Goal: Task Accomplishment & Management: Manage account settings

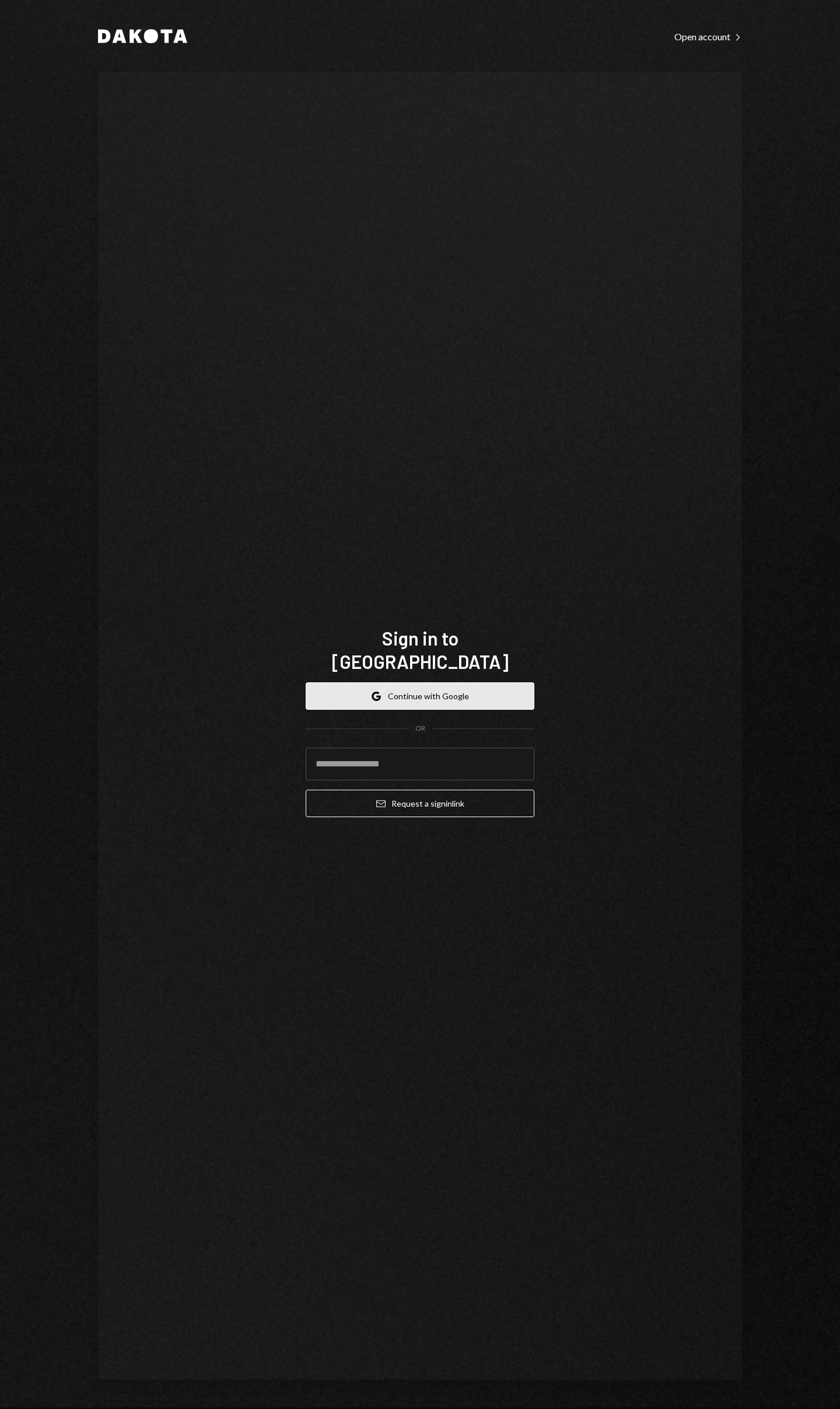
click at [412, 682] on button "Google Continue with Google" at bounding box center [420, 695] width 229 height 28
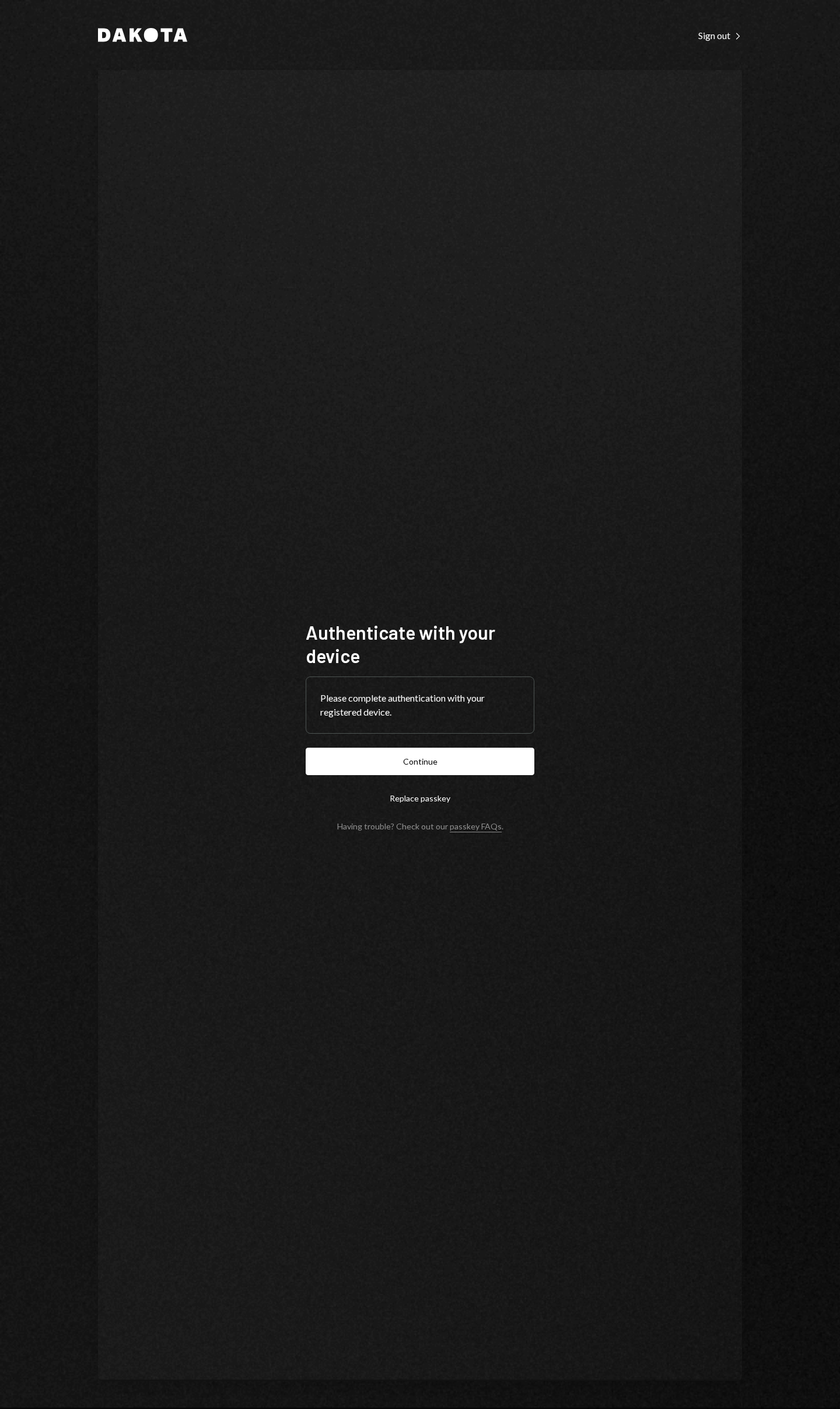
click at [306, 747] on button "Continue" at bounding box center [420, 761] width 229 height 28
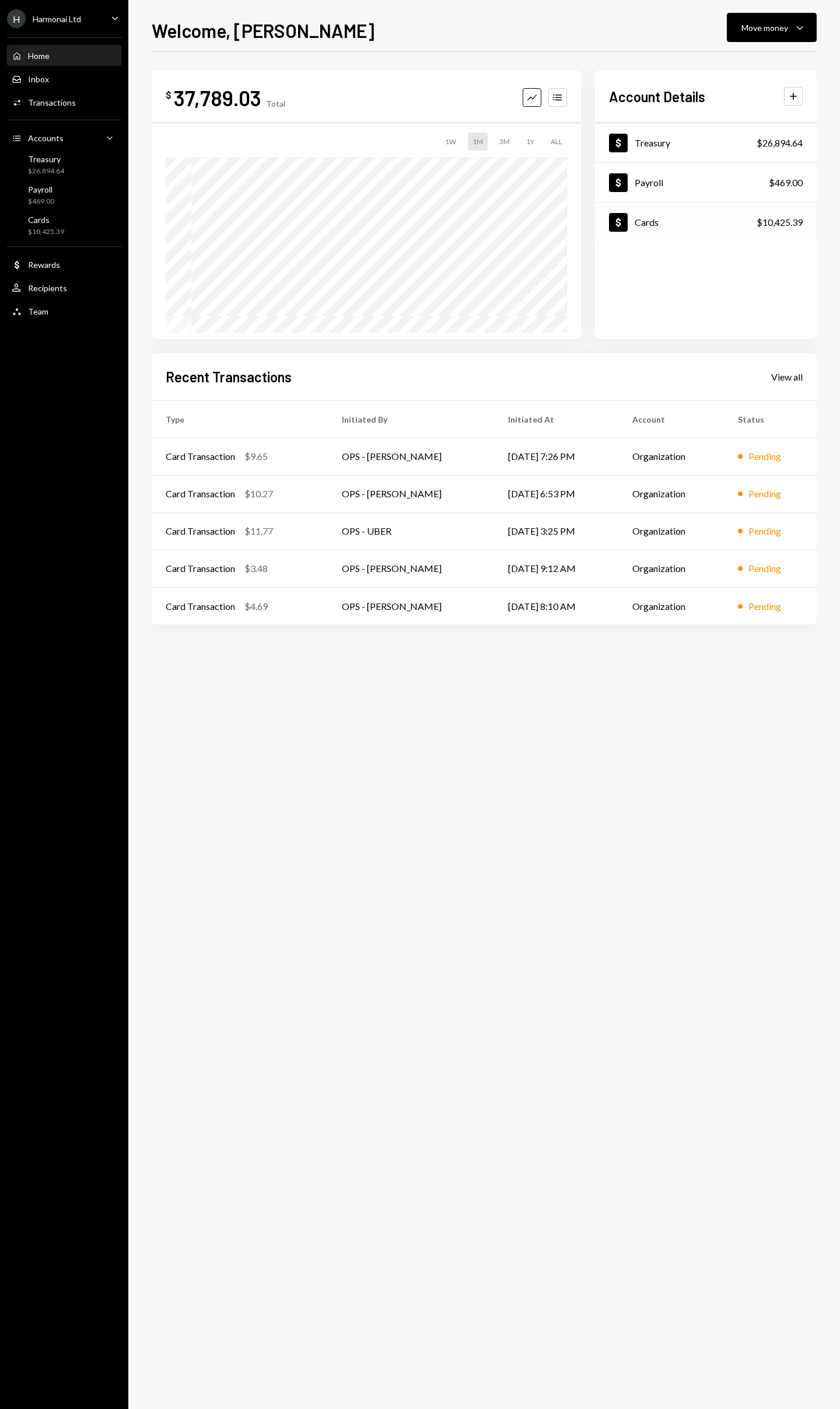
click at [650, 223] on div "Cards" at bounding box center [646, 223] width 24 height 12
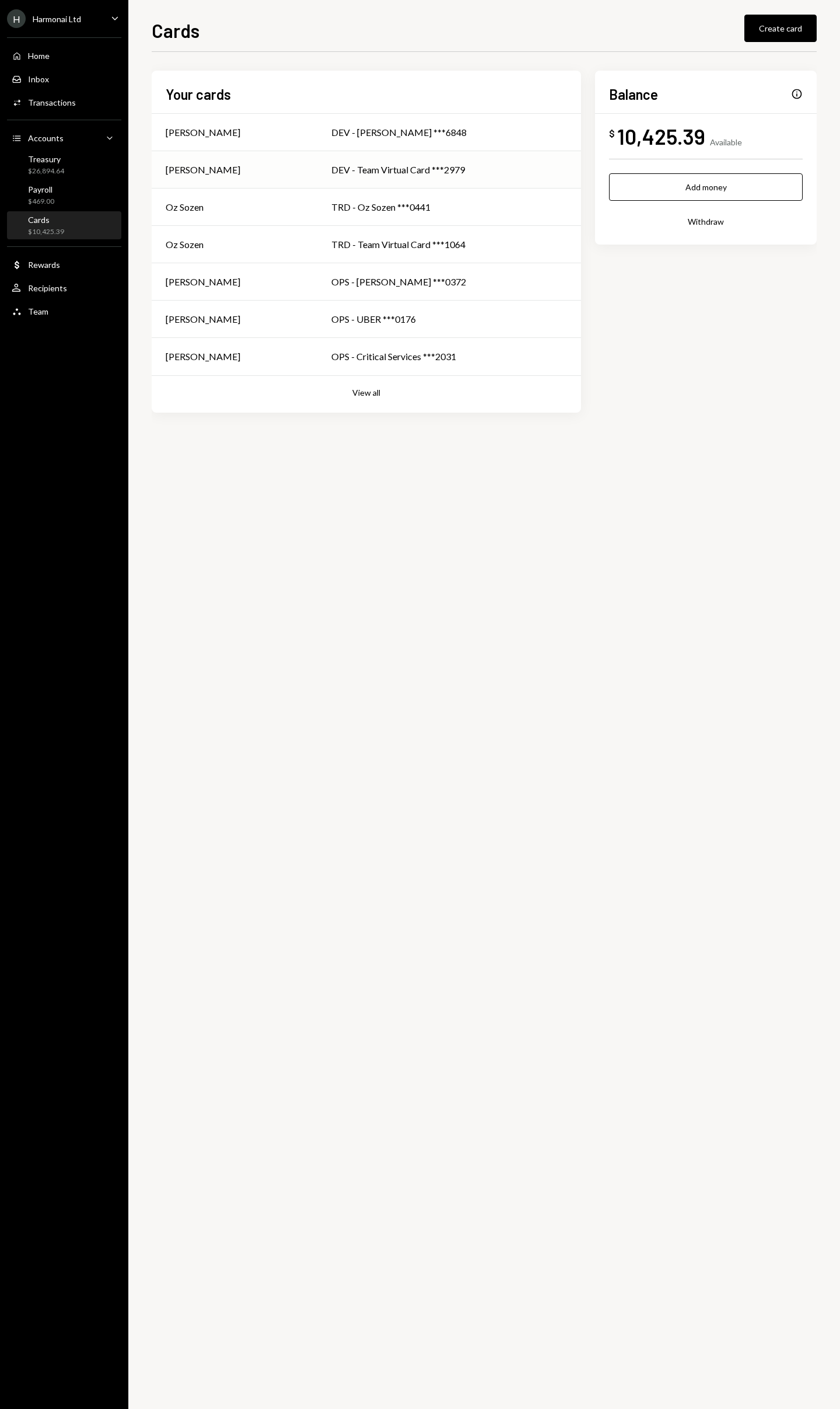
click at [388, 169] on div "DEV - Team Virtual Card ***2979" at bounding box center [450, 170] width 236 height 14
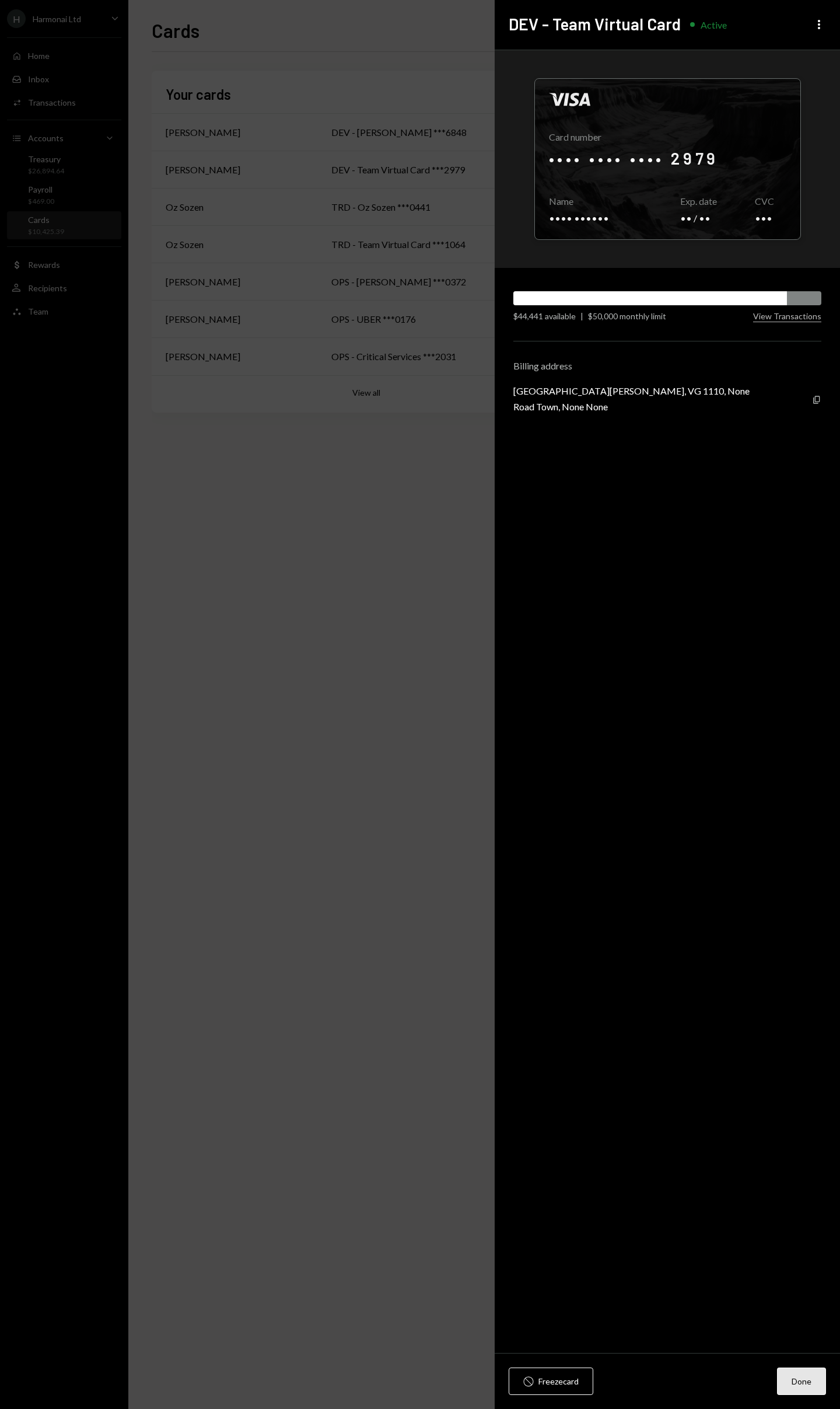
click at [806, 1379] on button "Done" at bounding box center [802, 1381] width 49 height 28
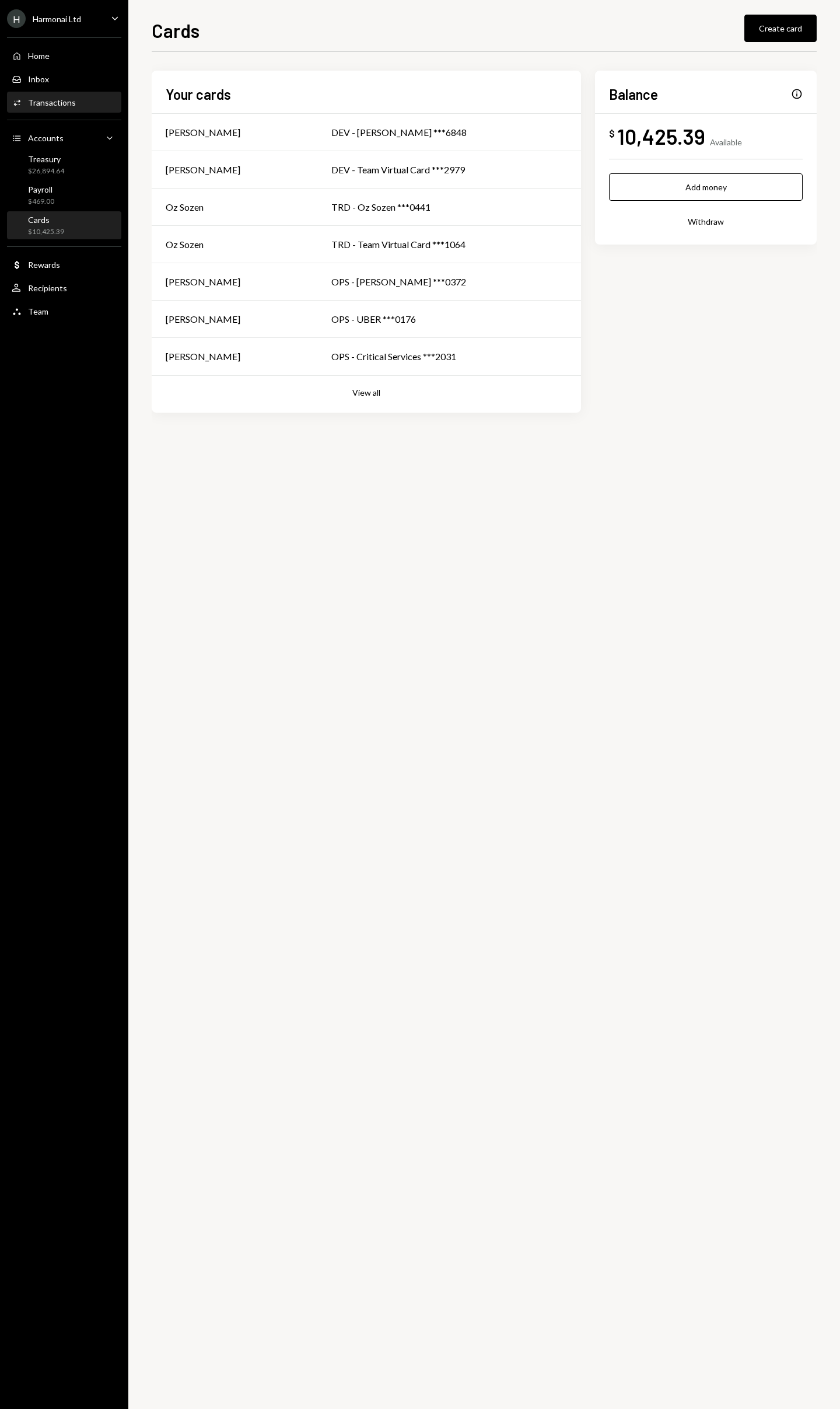
click at [61, 108] on div "Activities Transactions" at bounding box center [64, 103] width 105 height 20
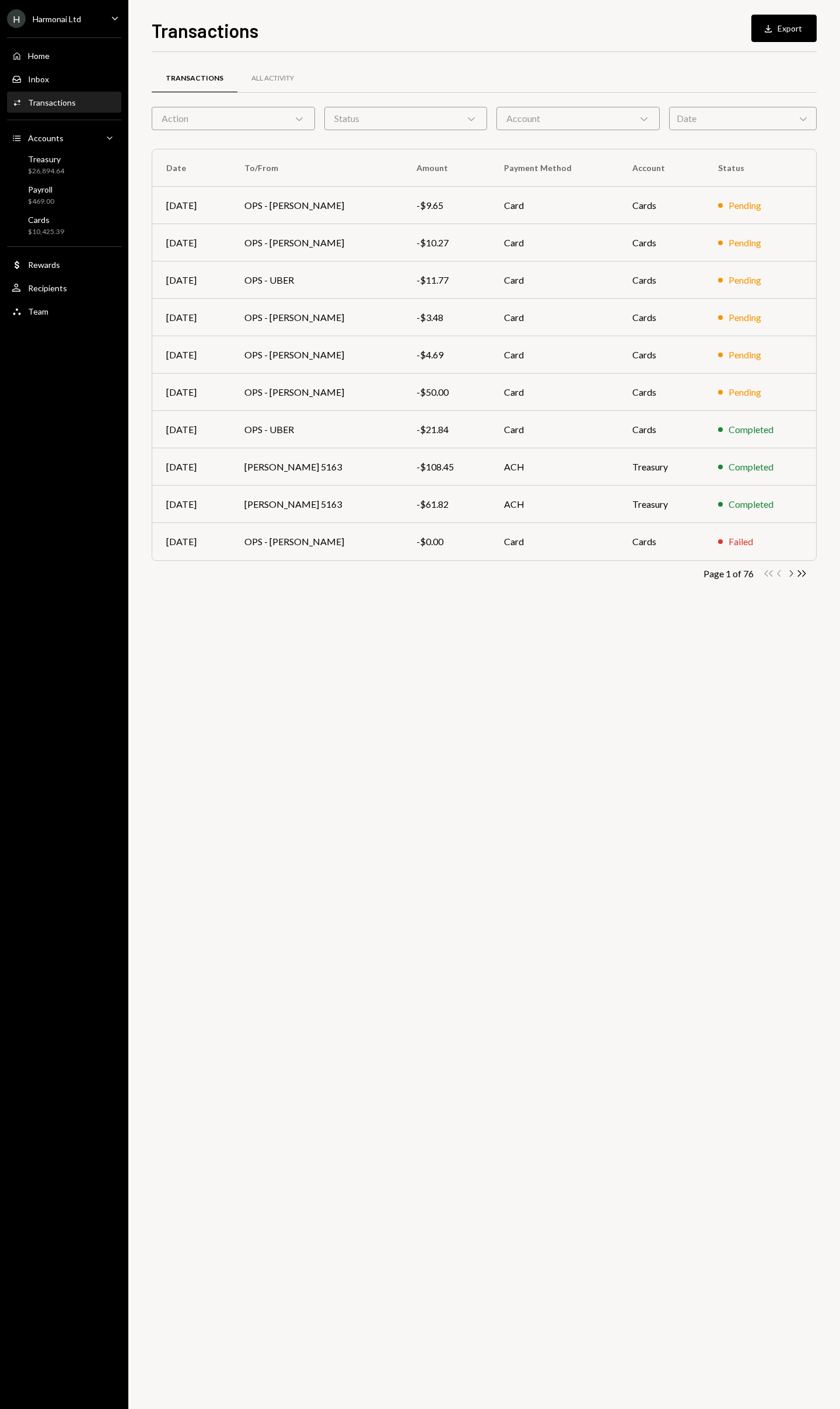
click at [792, 575] on icon "Chevron Right" at bounding box center [791, 574] width 12 height 12
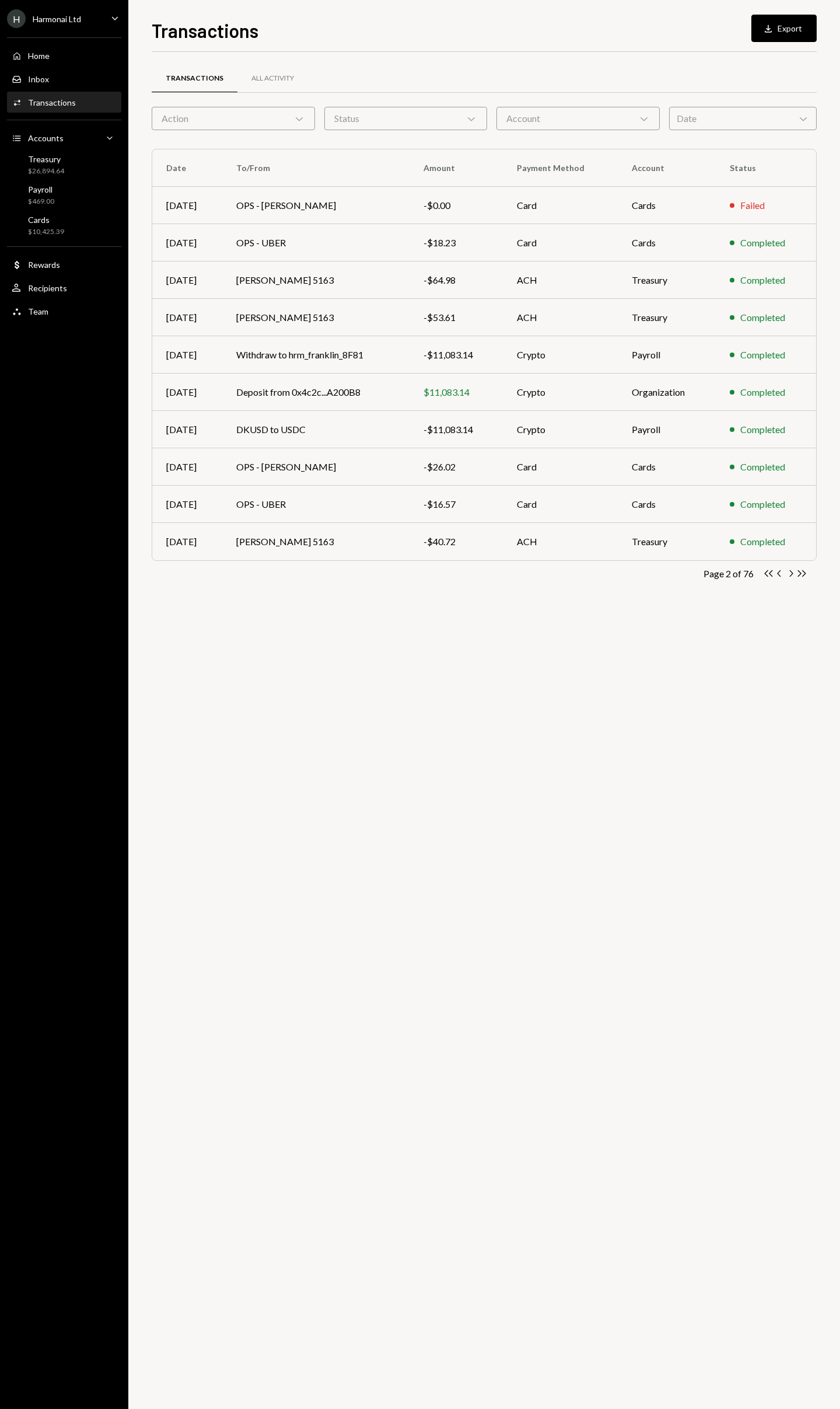
click at [792, 575] on icon "Chevron Right" at bounding box center [791, 574] width 12 height 12
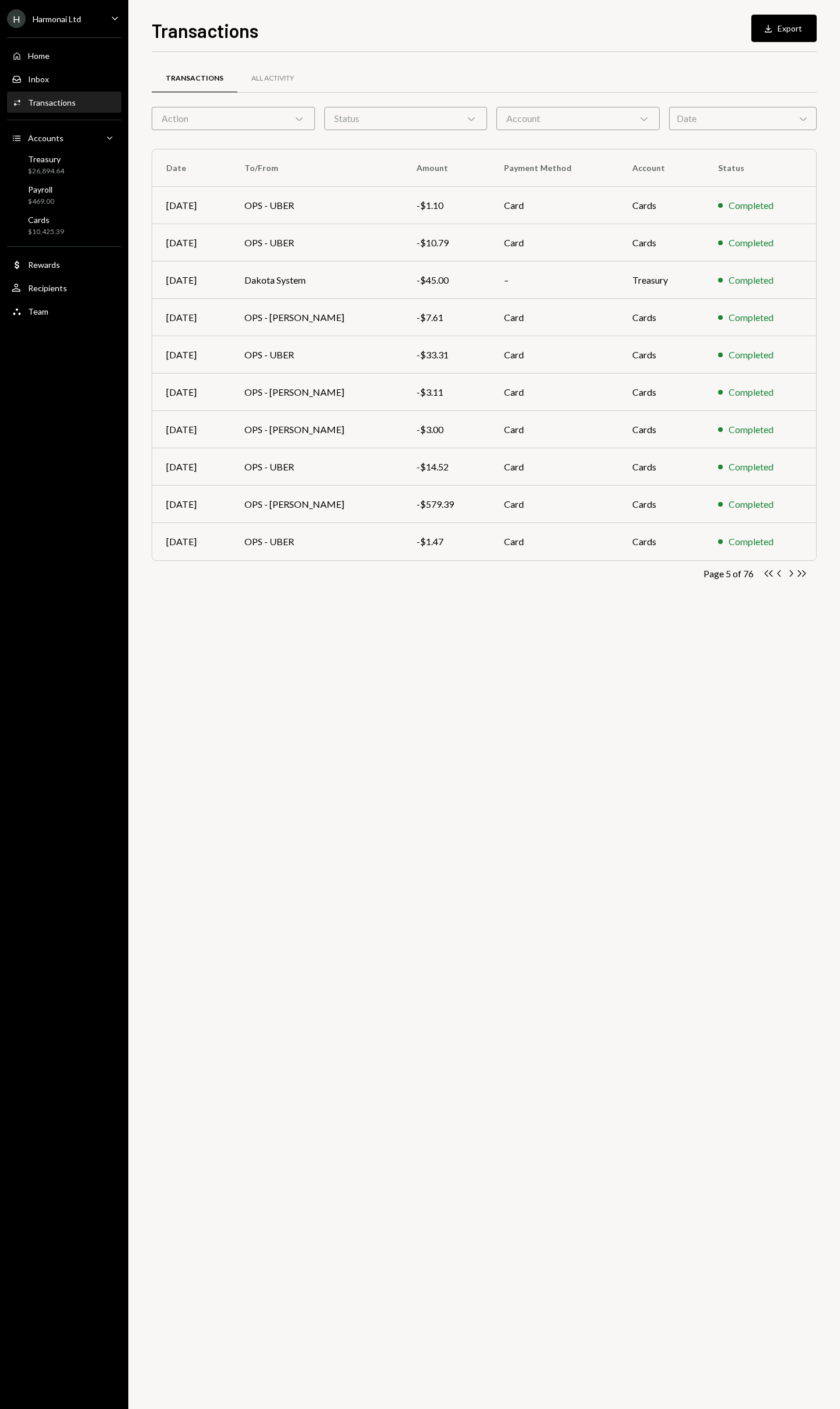
click at [792, 575] on icon "Chevron Right" at bounding box center [791, 574] width 12 height 12
click at [476, 387] on div "-$33.70" at bounding box center [451, 392] width 66 height 14
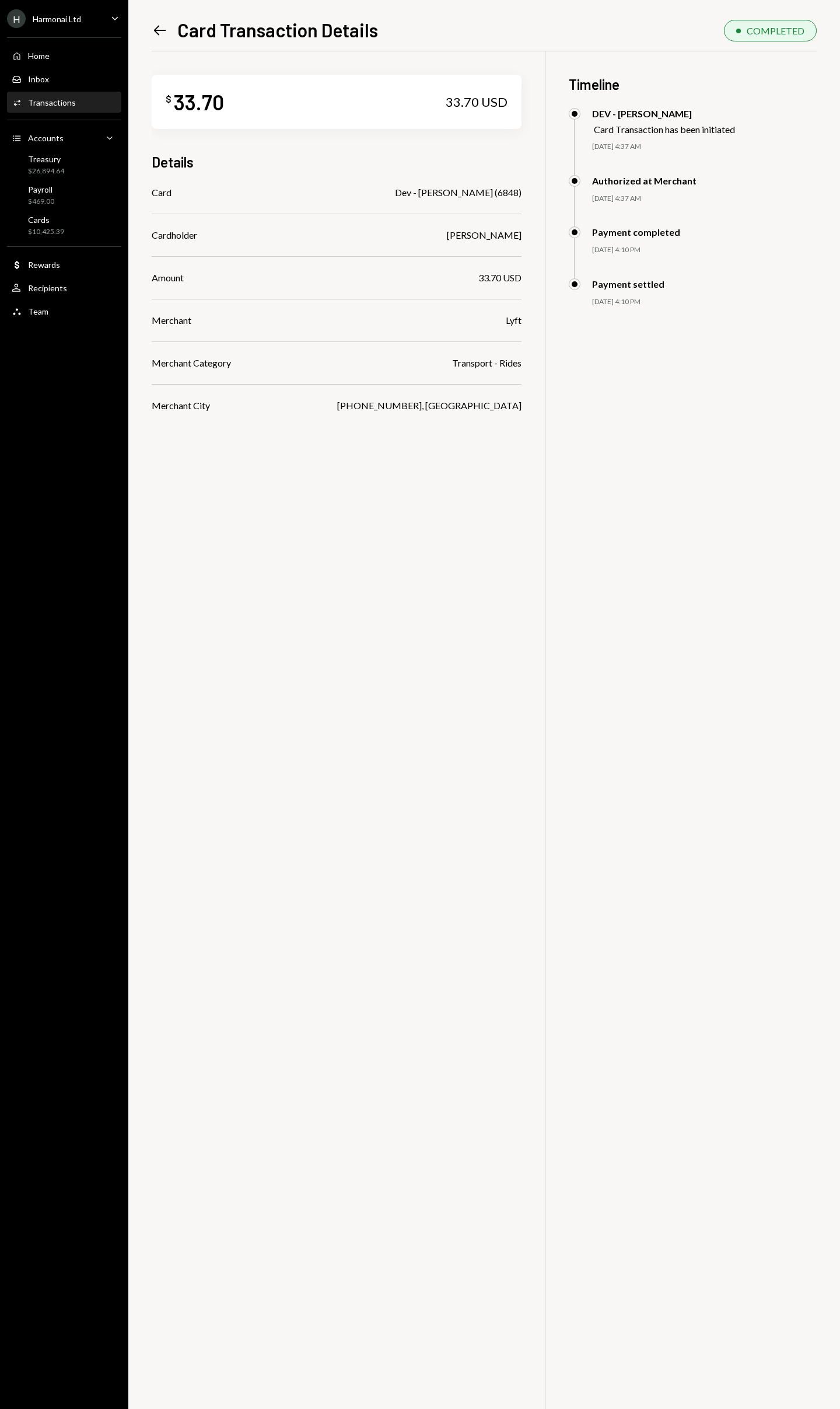
click at [155, 29] on icon at bounding box center [160, 31] width 12 height 10
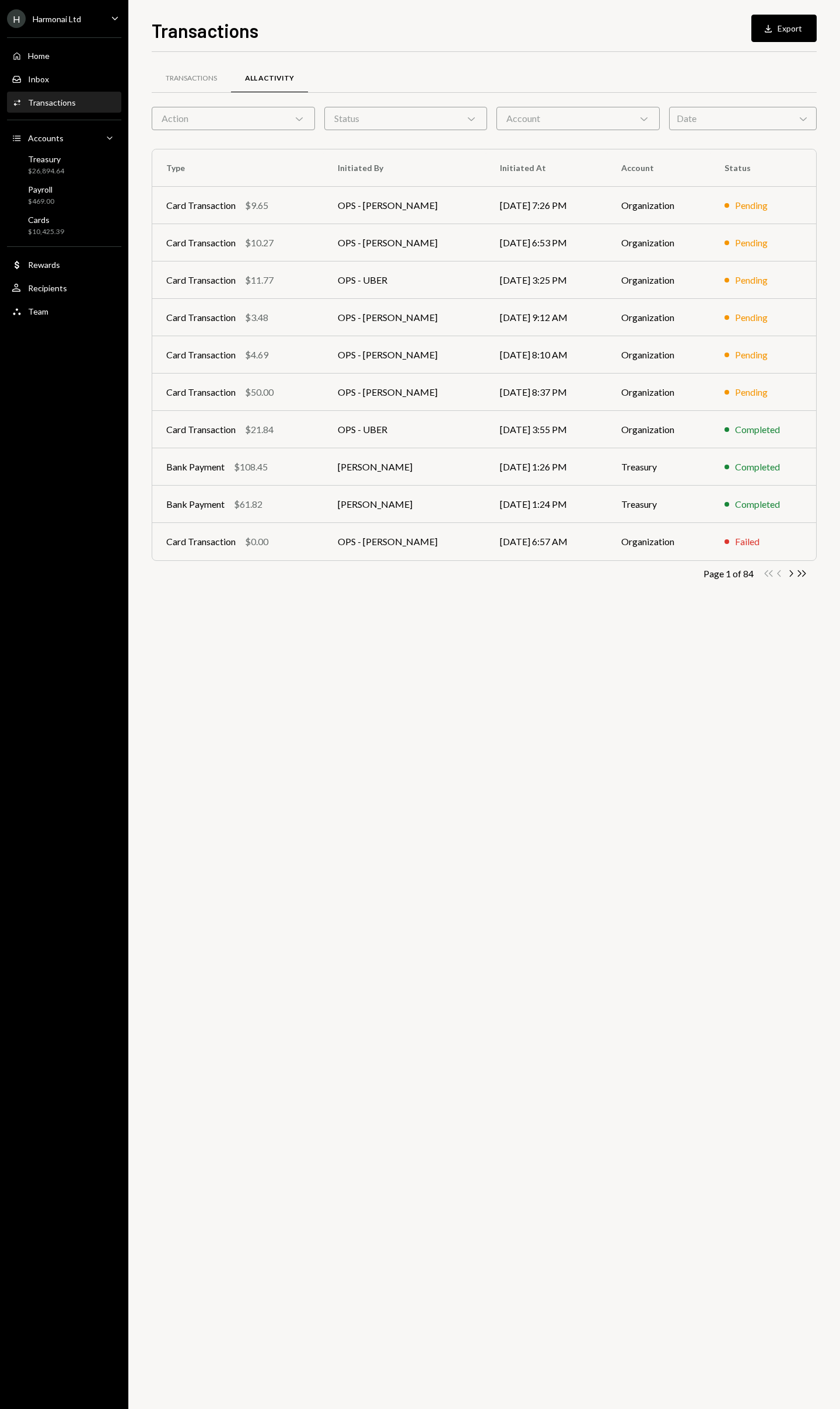
click at [277, 112] on div "Action Chevron Down" at bounding box center [233, 118] width 163 height 23
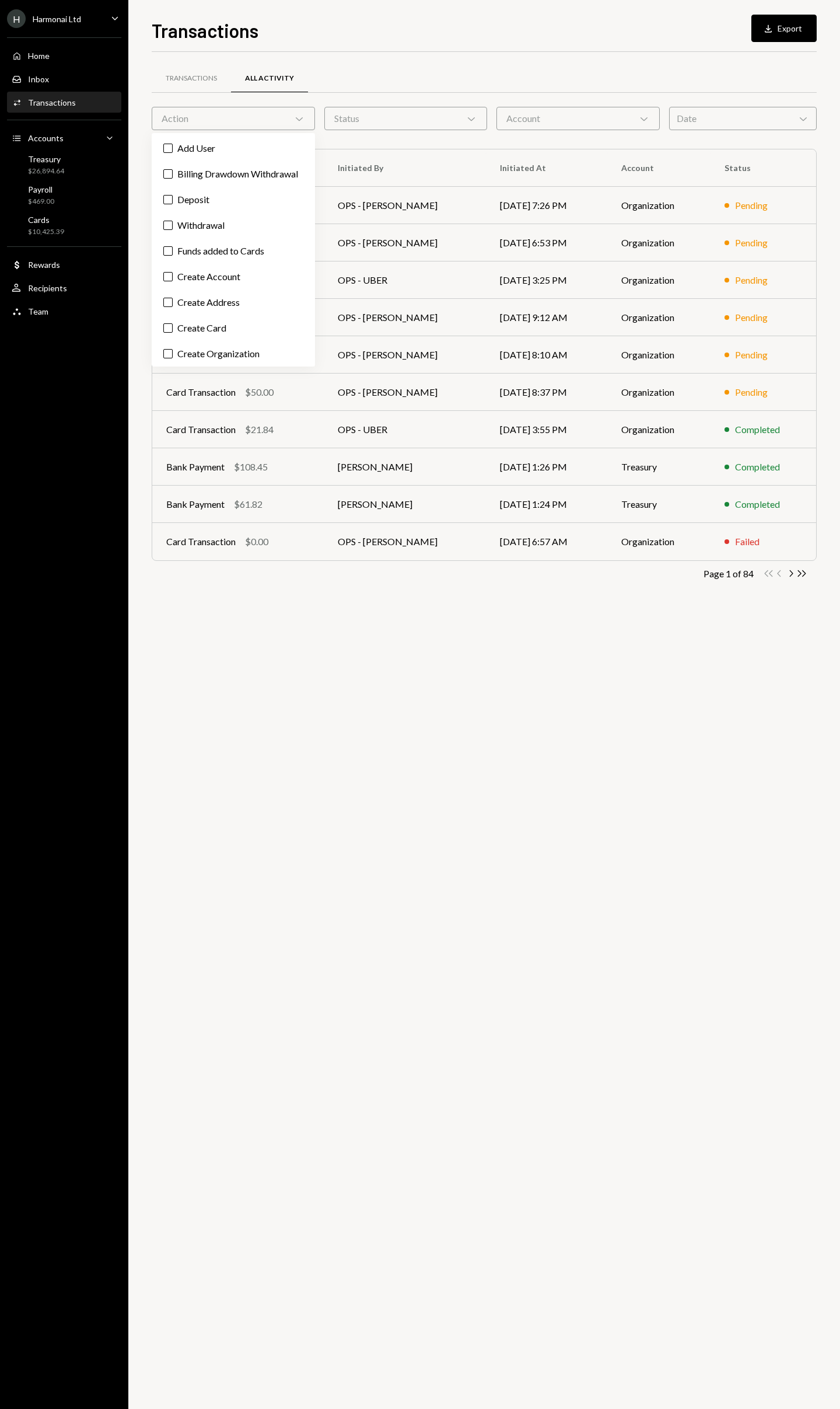
click at [361, 113] on div "Status Chevron Down" at bounding box center [406, 118] width 163 height 23
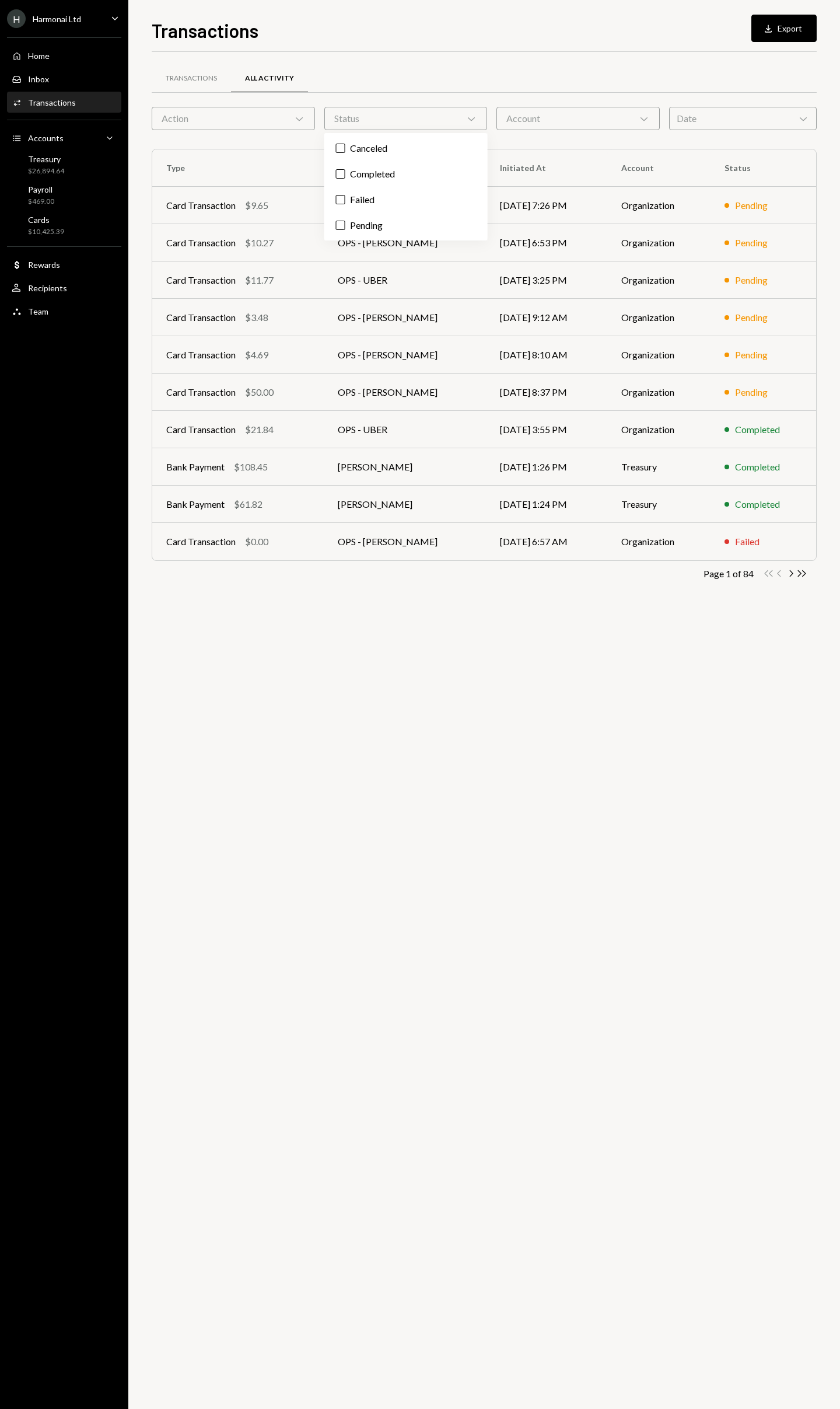
click at [552, 119] on div "Account Chevron Down" at bounding box center [578, 118] width 163 height 23
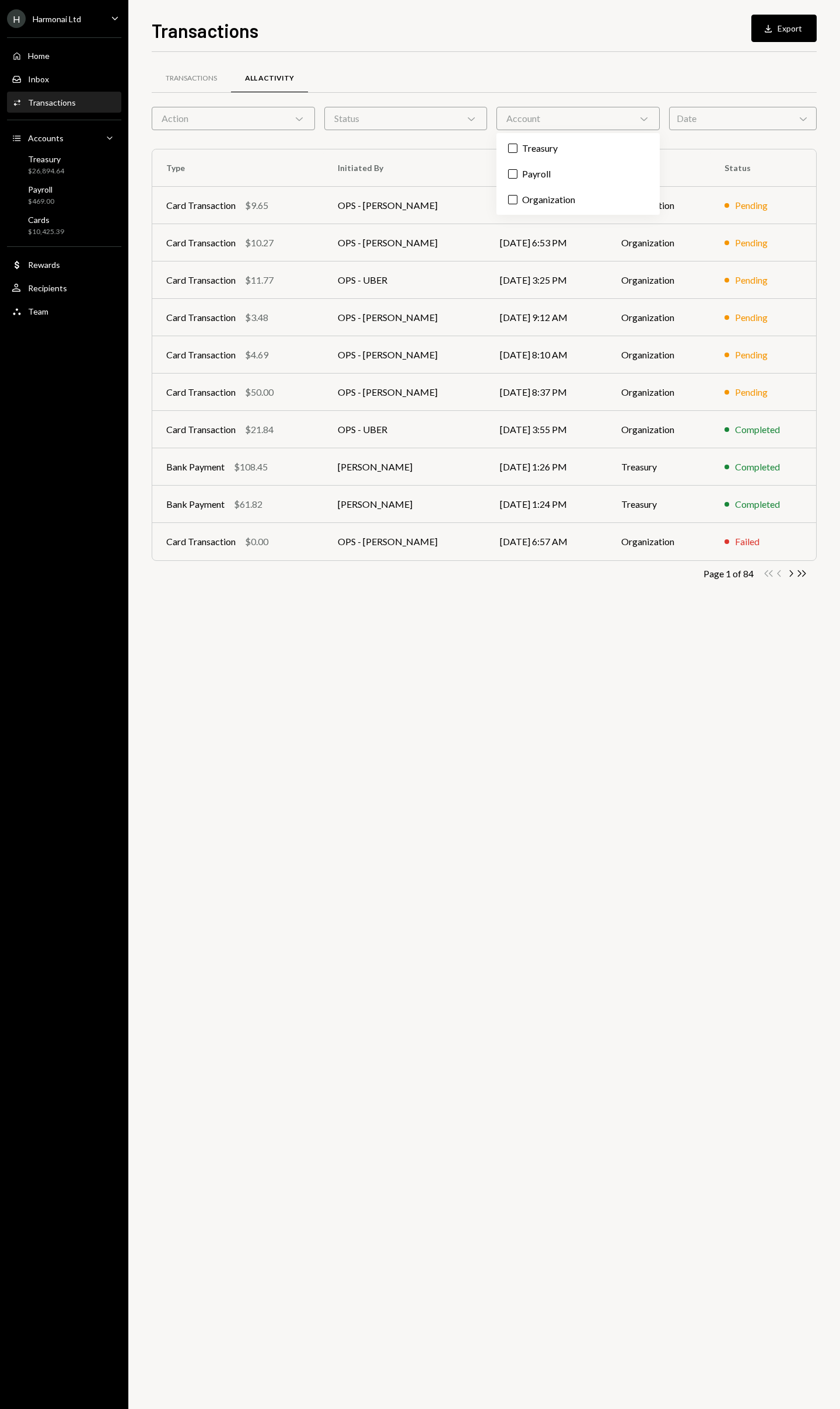
click at [680, 120] on div "Date Chevron Down" at bounding box center [743, 118] width 148 height 23
click at [547, 59] on div "Transactions All Activity Action Chevron Down Status Chevron Down Account Chevr…" at bounding box center [484, 330] width 665 height 557
click at [398, 119] on div "Status Chevron Down" at bounding box center [406, 118] width 163 height 23
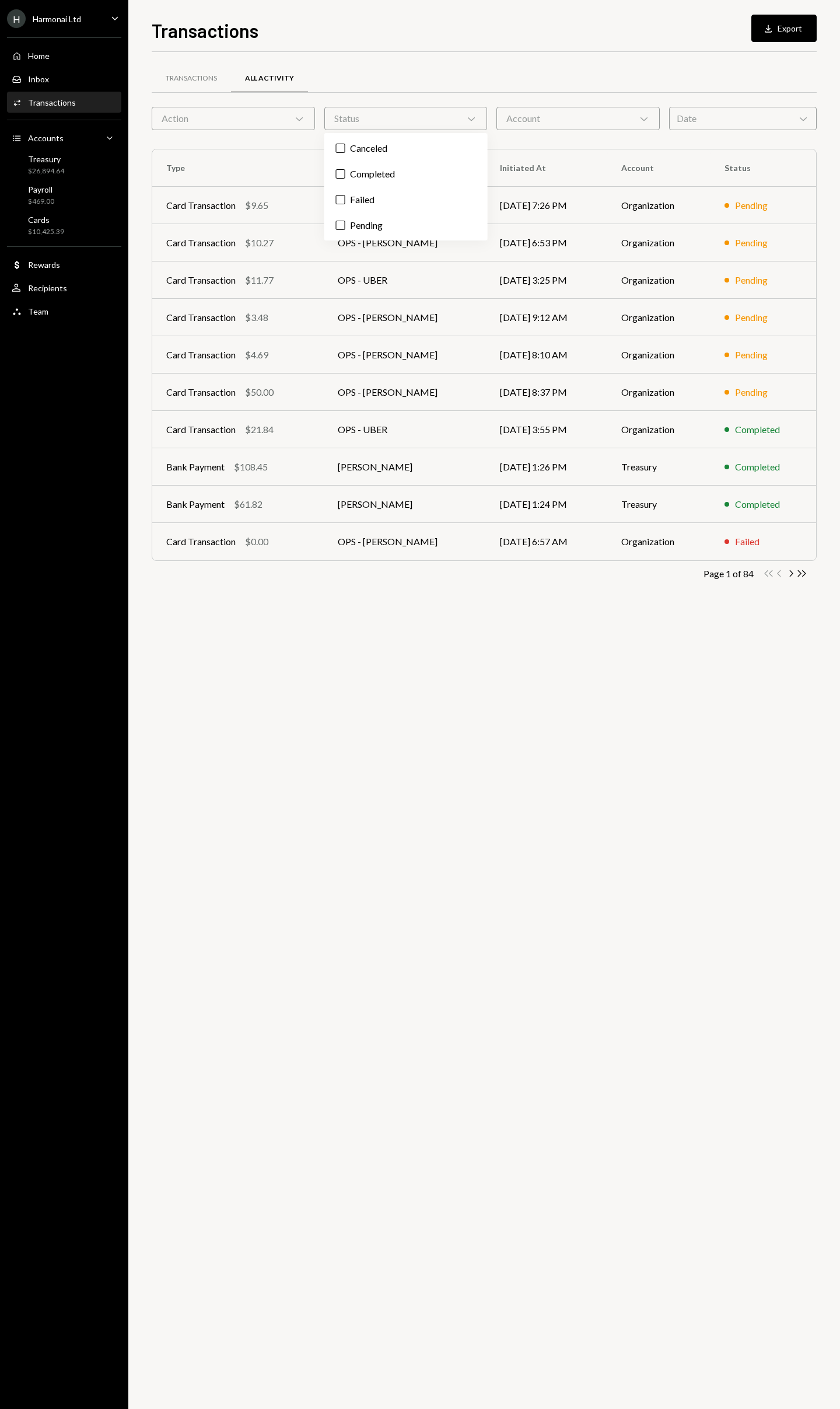
click at [397, 71] on div "Transactions All Activity" at bounding box center [484, 78] width 665 height 30
click at [202, 77] on div "Transactions" at bounding box center [192, 79] width 52 height 10
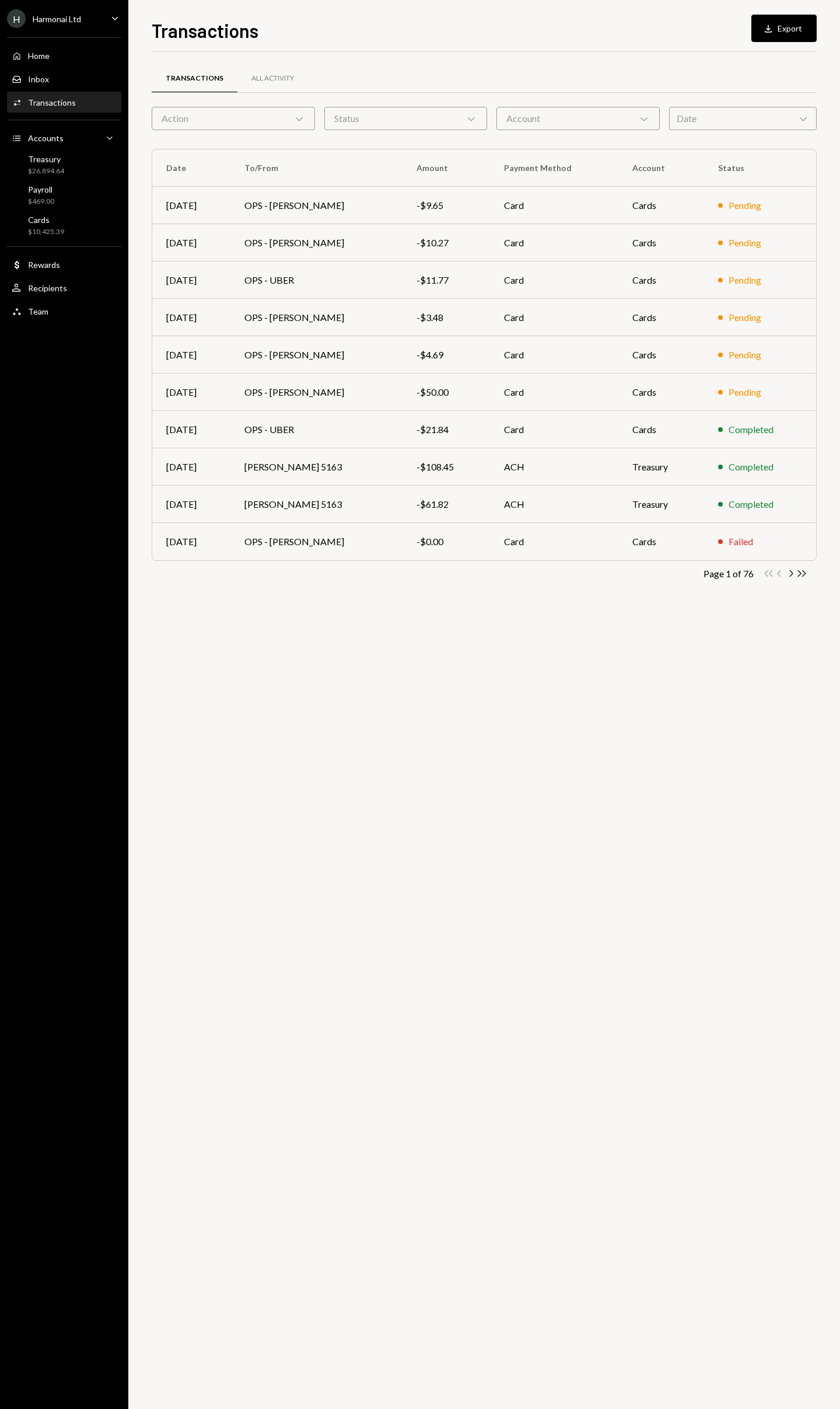
click at [303, 126] on div "Action Chevron Down" at bounding box center [233, 118] width 163 height 23
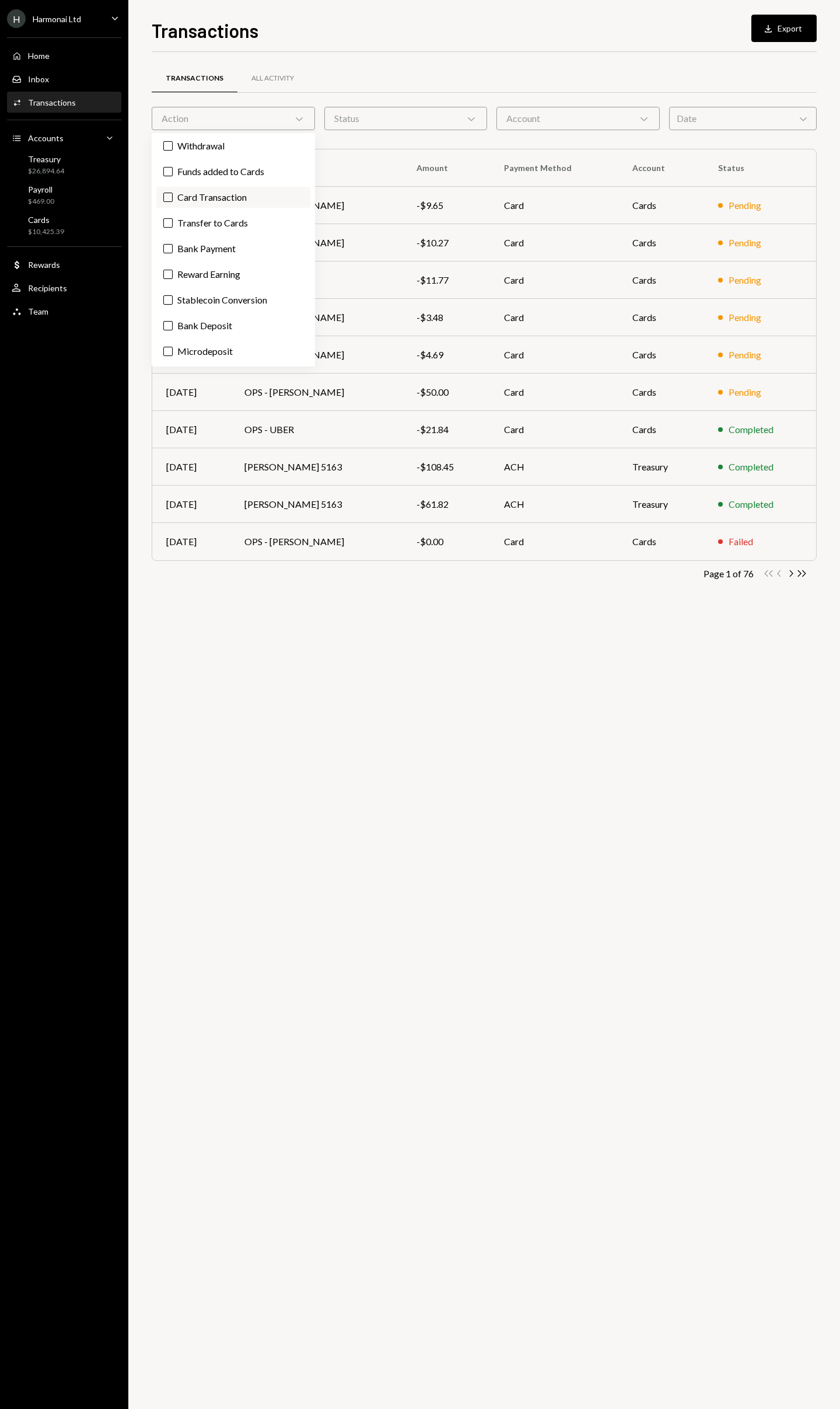
scroll to position [68, 0]
click at [382, 115] on div "Status Chevron Down" at bounding box center [406, 118] width 163 height 23
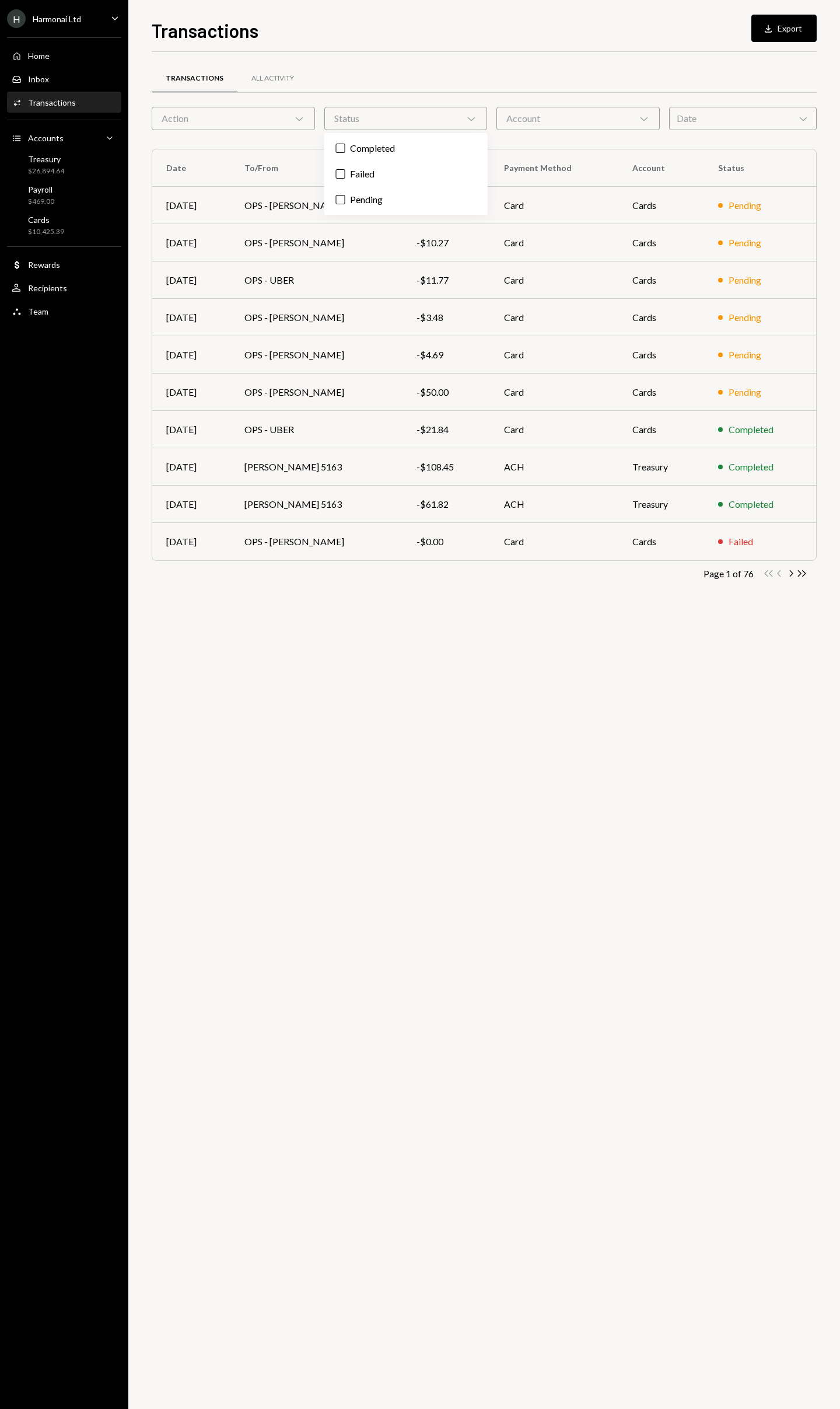
click at [575, 118] on div "Account Chevron Down" at bounding box center [578, 118] width 163 height 23
click at [757, 126] on div "Date Chevron Down" at bounding box center [743, 118] width 148 height 23
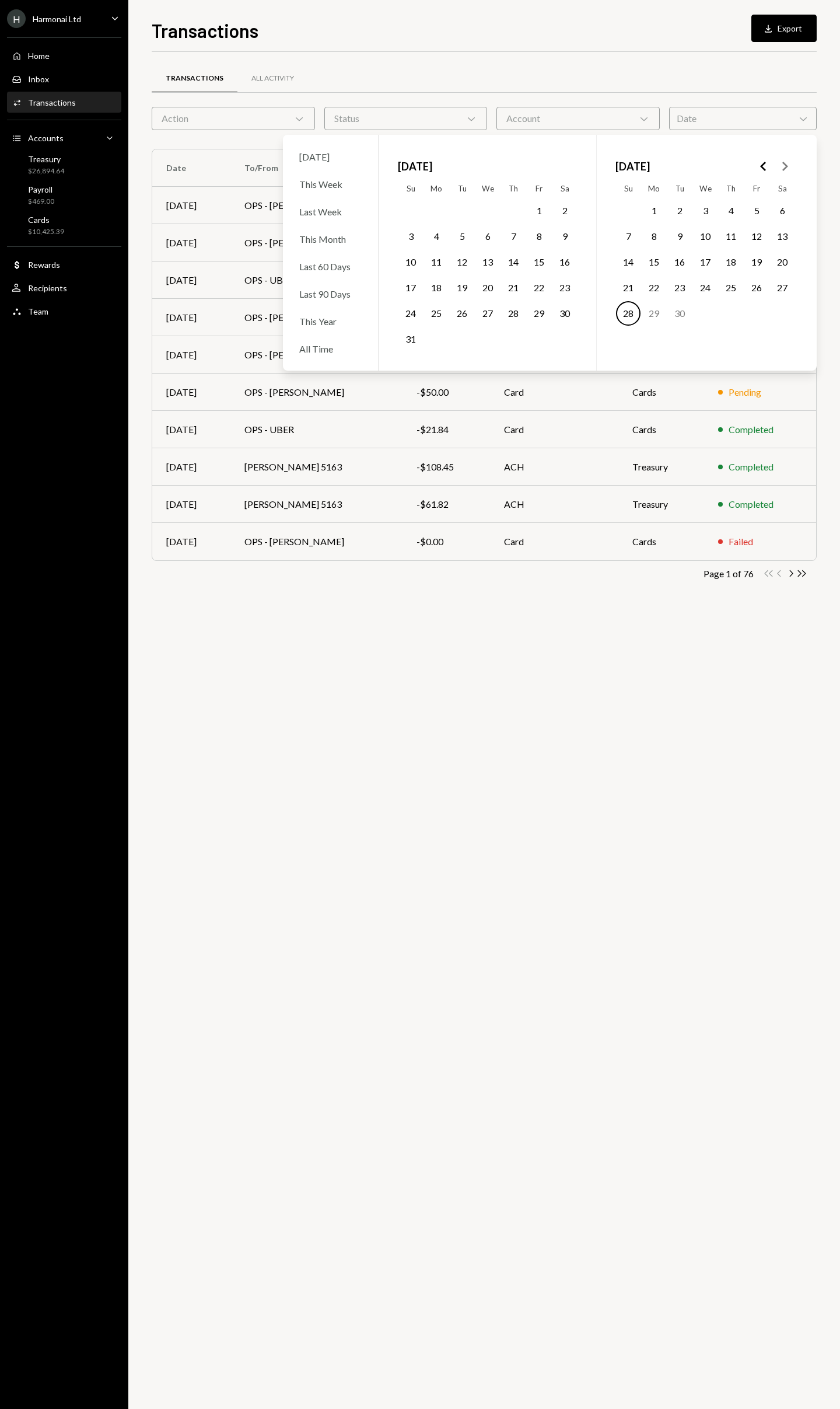
click at [665, 82] on div "Transactions All Activity" at bounding box center [484, 78] width 665 height 30
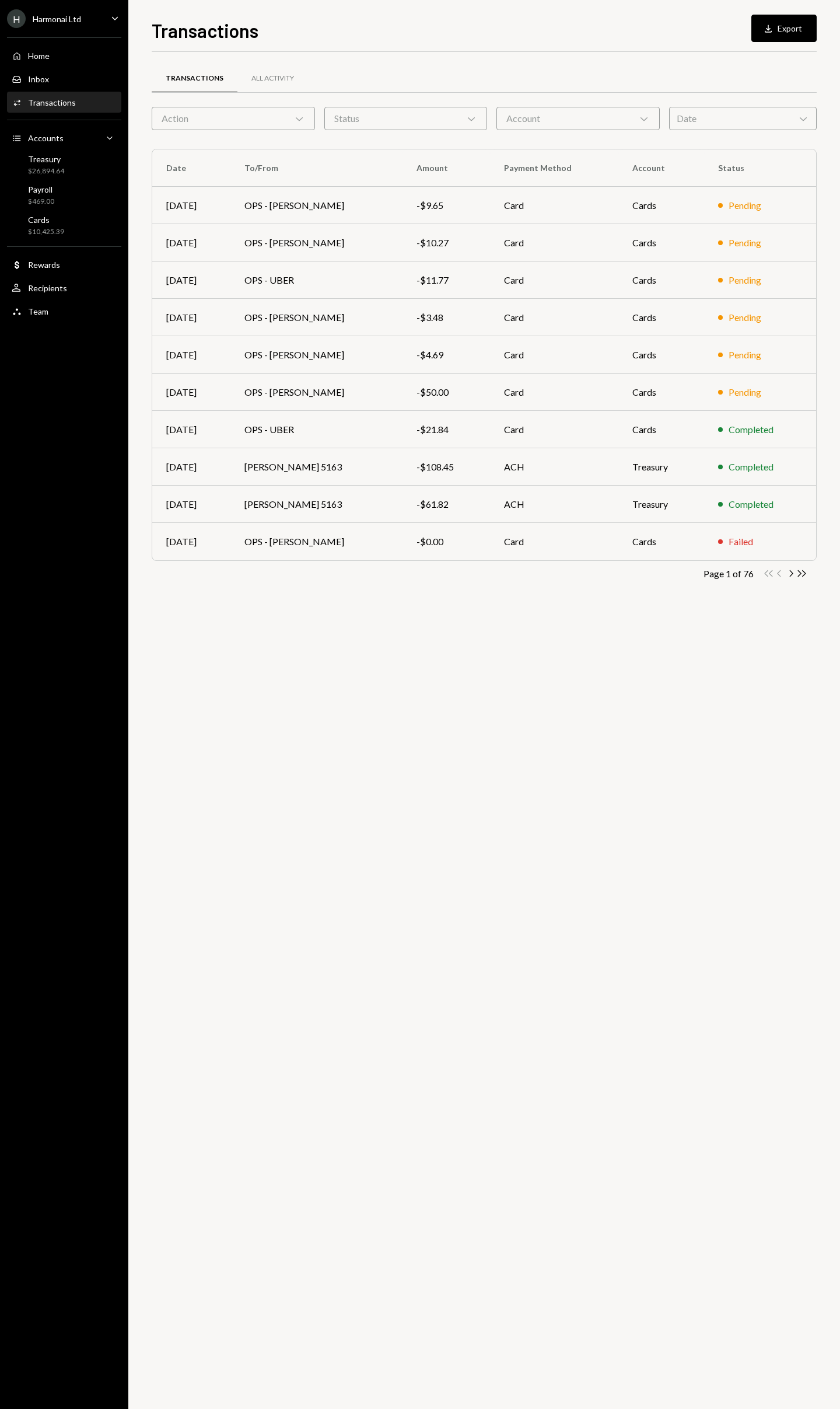
click at [713, 124] on div "Date Chevron Down" at bounding box center [743, 118] width 148 height 23
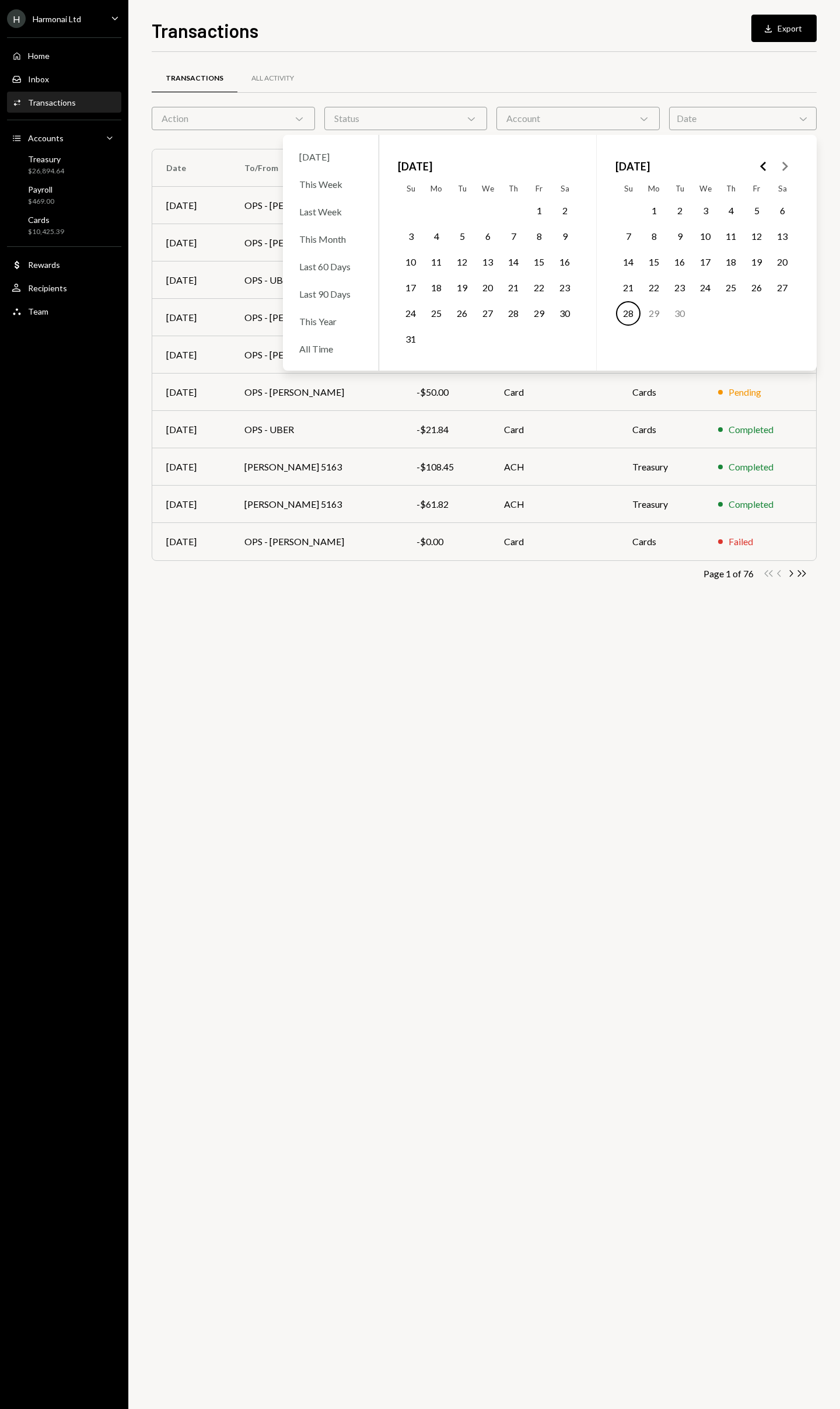
click at [541, 235] on button "8" at bounding box center [539, 237] width 25 height 25
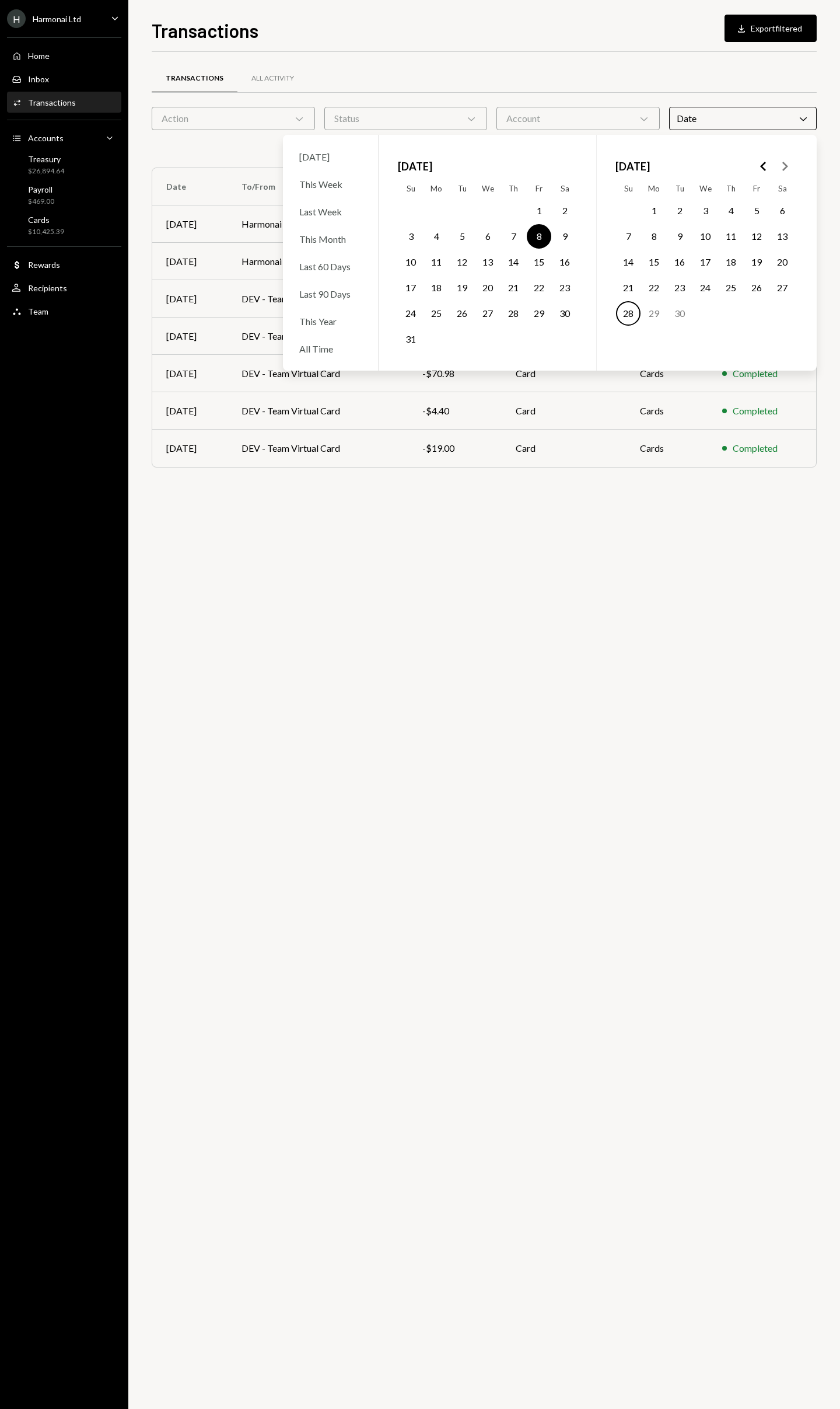
click at [547, 585] on div "Transactions All Activity Action Chevron Down Status Chevron Down Account Chevr…" at bounding box center [484, 730] width 665 height 1357
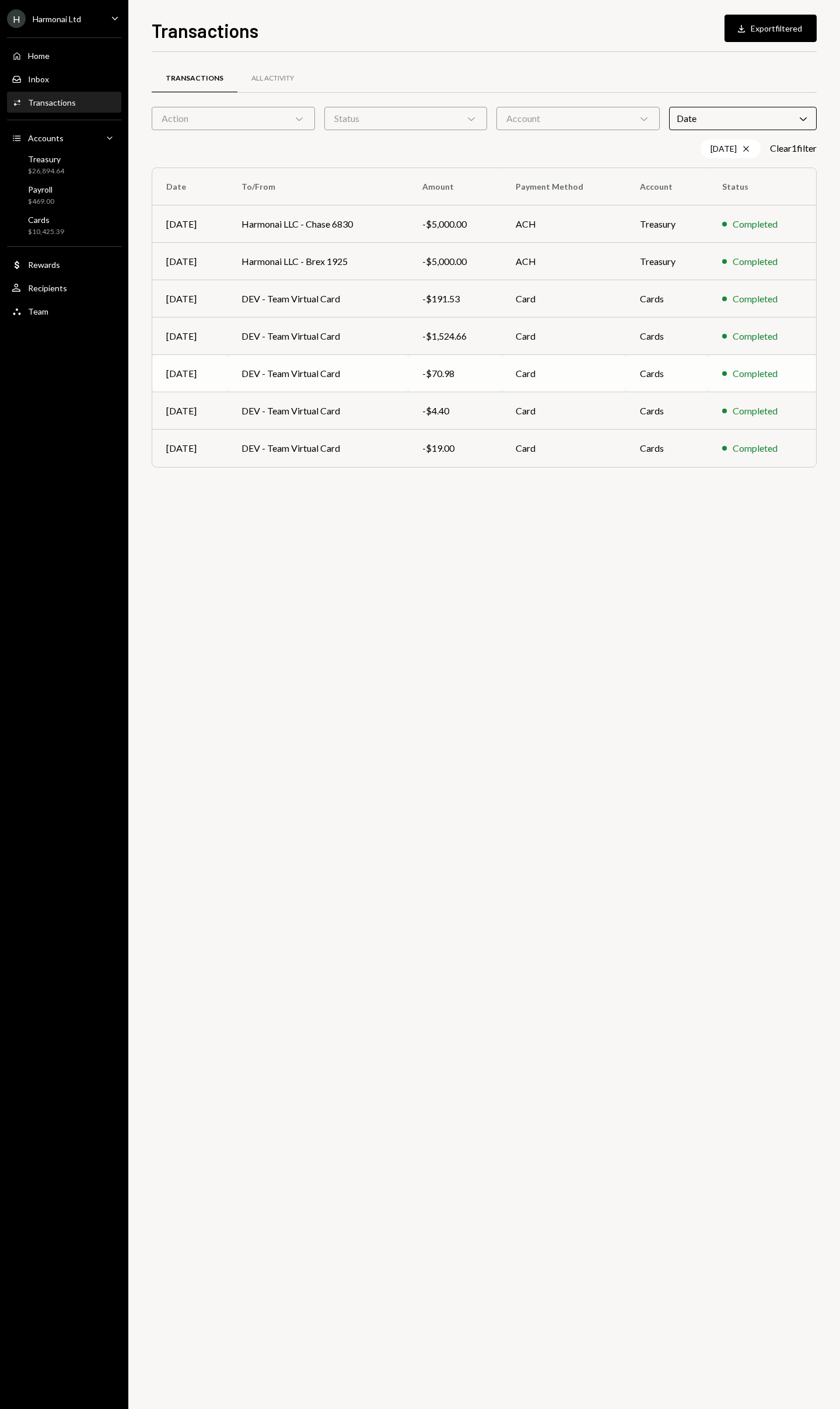
click at [358, 373] on td "DEV - Team Virtual Card" at bounding box center [317, 373] width 180 height 37
